Goal: Information Seeking & Learning: Learn about a topic

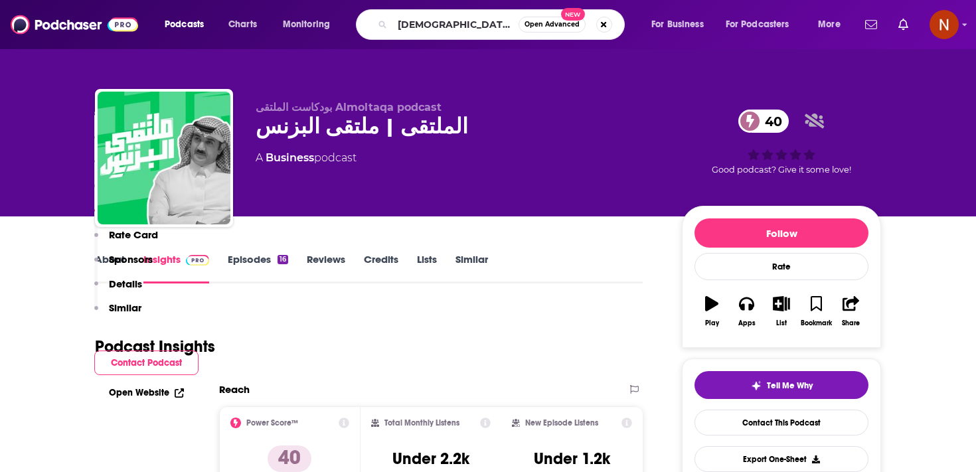
scroll to position [709, 0]
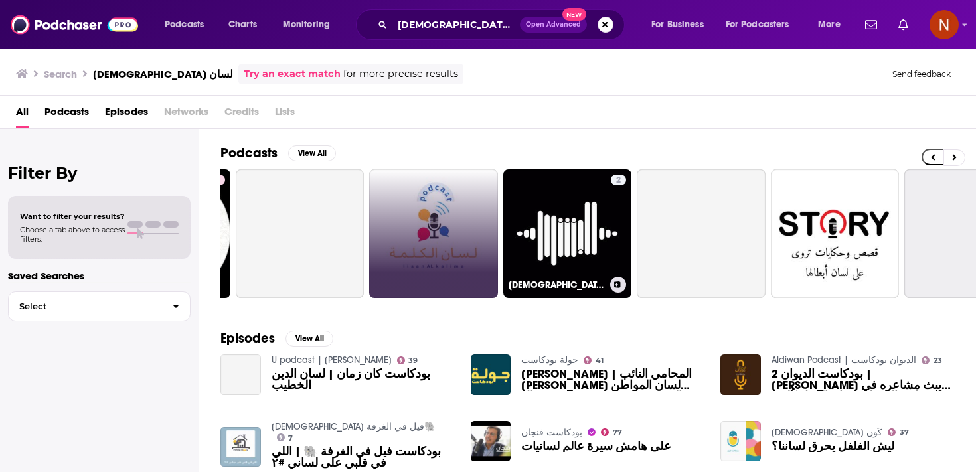
scroll to position [0, 128]
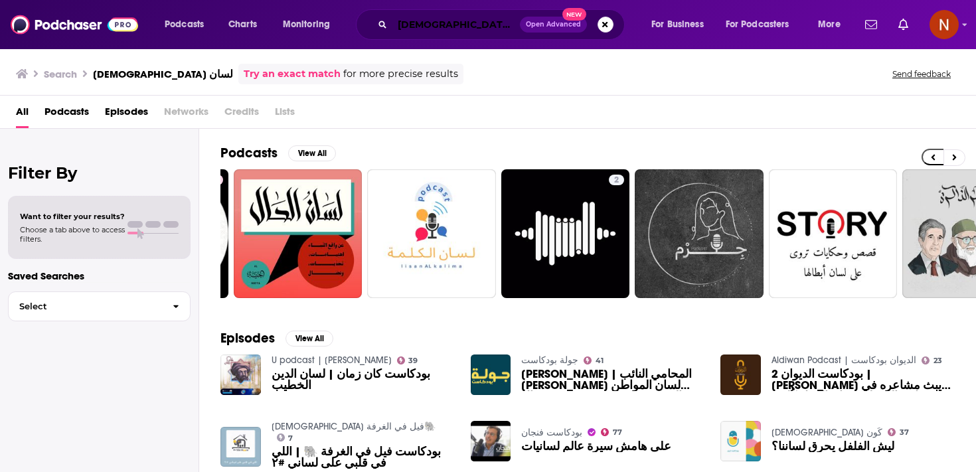
click at [423, 21] on input "[DEMOGRAPHIC_DATA] لسان" at bounding box center [457, 24] width 128 height 21
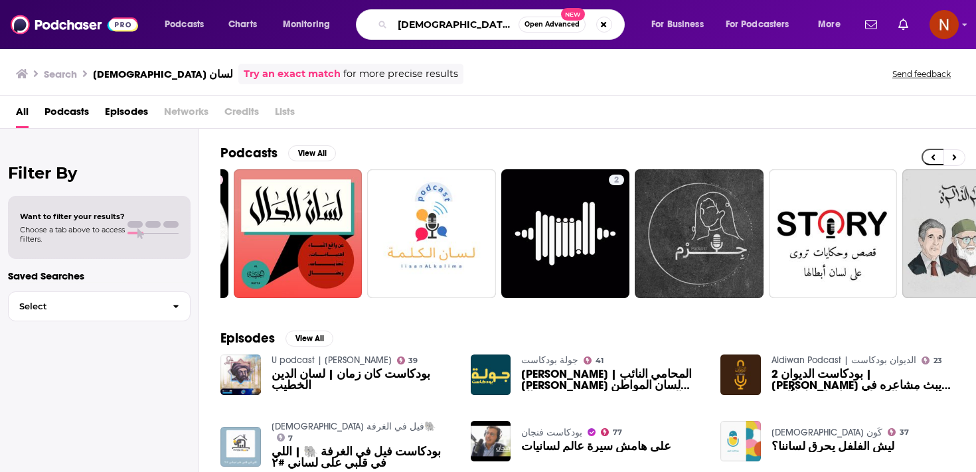
click at [423, 21] on input "[DEMOGRAPHIC_DATA] لسان" at bounding box center [456, 24] width 126 height 21
paste input "الم القحطاني"
type input "[PERSON_NAME]"
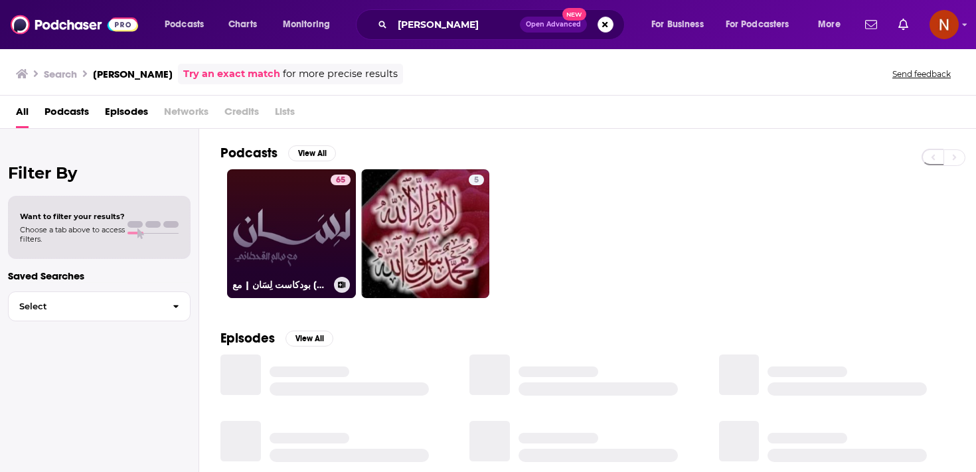
click at [308, 224] on link "65 بودكاست لِسَان | مع [PERSON_NAME]" at bounding box center [291, 233] width 129 height 129
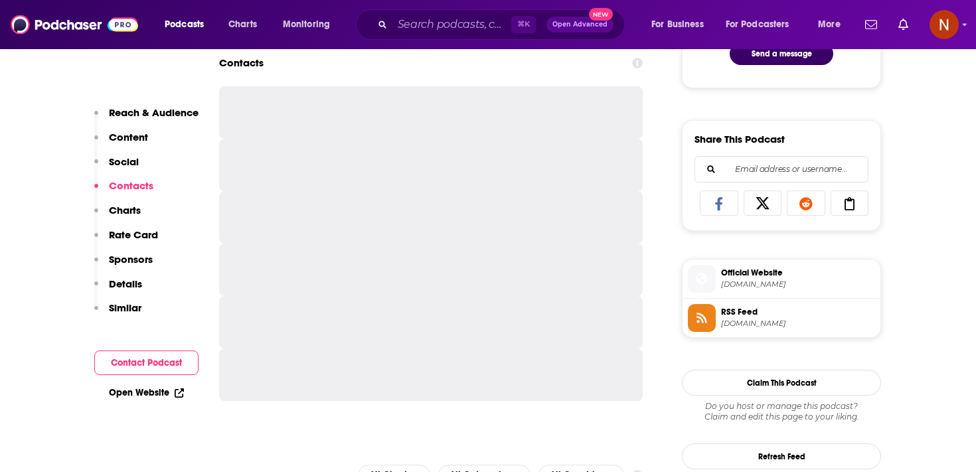
scroll to position [873, 0]
